Goal: Task Accomplishment & Management: Use online tool/utility

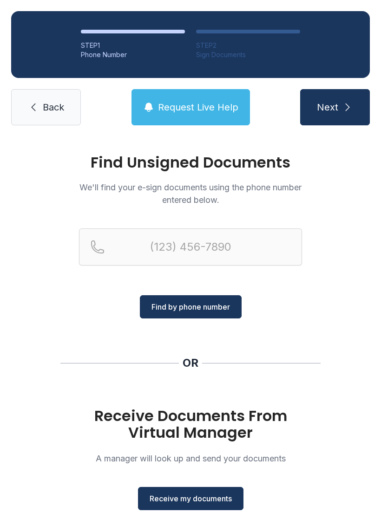
click at [192, 504] on span "Receive my documents" at bounding box center [191, 498] width 82 height 11
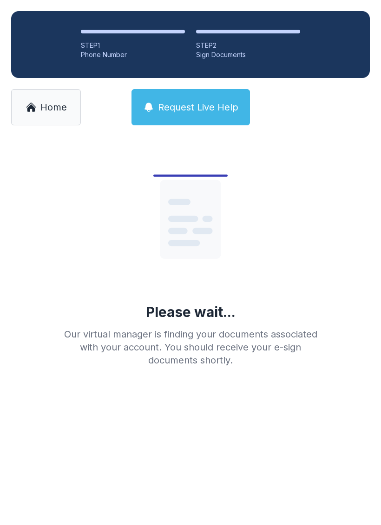
click at [235, 41] on div "STEP 2" at bounding box center [248, 45] width 104 height 9
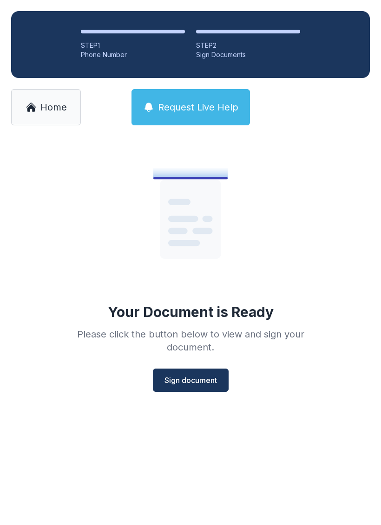
click at [182, 383] on span "Sign document" at bounding box center [190, 380] width 52 height 11
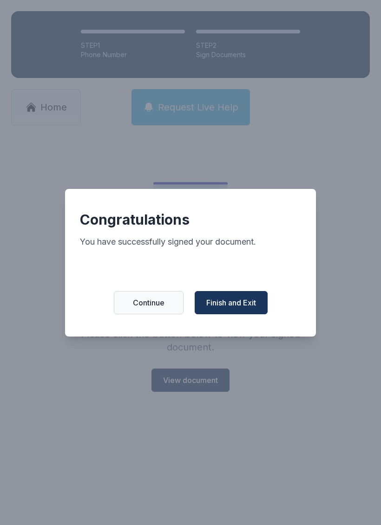
click at [236, 308] on span "Finish and Exit" at bounding box center [231, 302] width 50 height 11
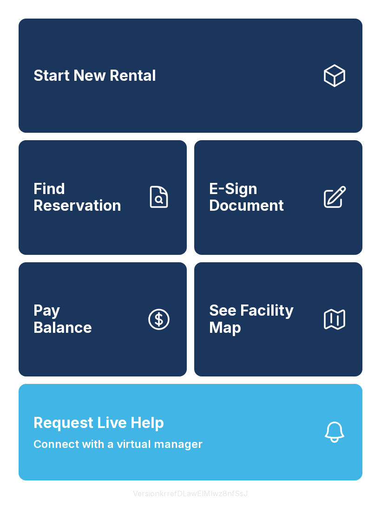
click at [254, 205] on span "E-Sign Document" at bounding box center [261, 198] width 105 height 34
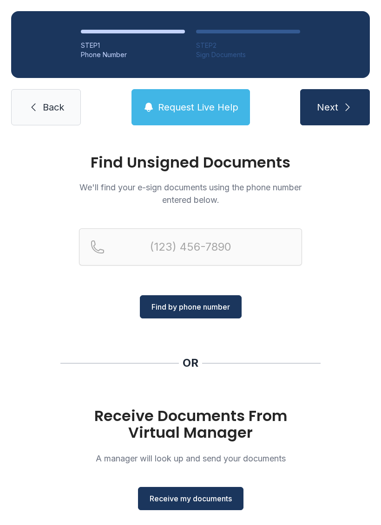
click at [199, 501] on span "Receive my documents" at bounding box center [191, 498] width 82 height 11
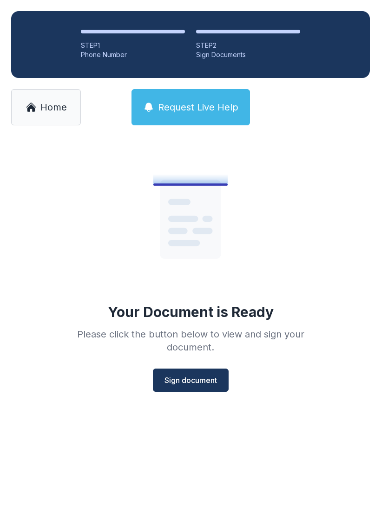
click at [201, 373] on button "Sign document" at bounding box center [191, 380] width 76 height 23
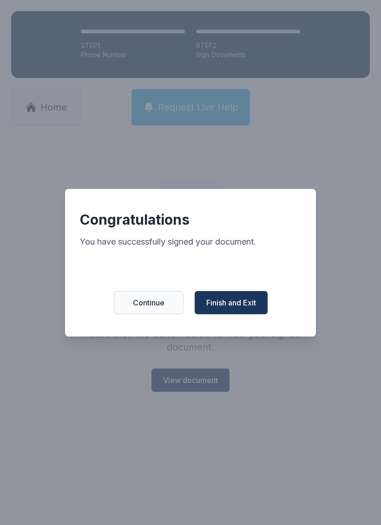
click at [231, 306] on span "Finish and Exit" at bounding box center [231, 302] width 50 height 11
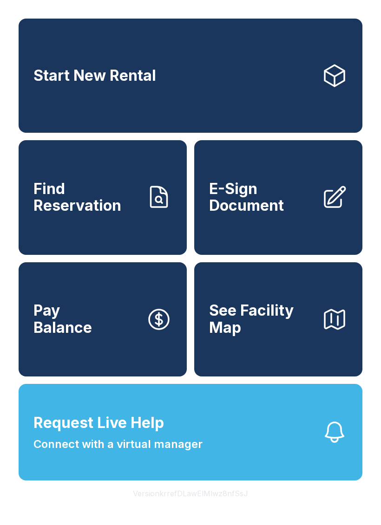
click at [219, 459] on button "Request Live Help Connect with a virtual manager" at bounding box center [191, 432] width 344 height 97
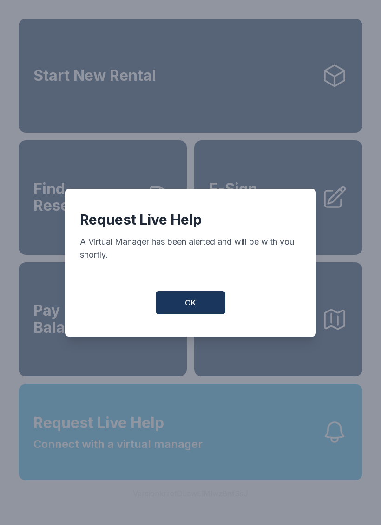
click at [203, 309] on button "OK" at bounding box center [191, 302] width 70 height 23
